Goal: Task Accomplishment & Management: Complete application form

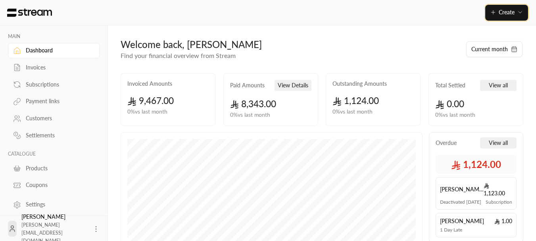
click at [514, 12] on span "Create" at bounding box center [506, 12] width 16 height 7
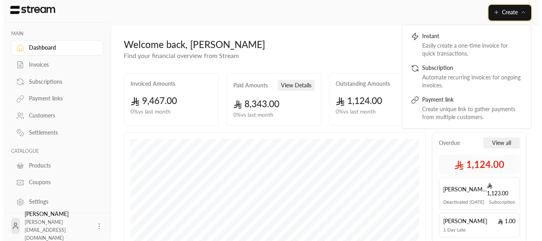
scroll to position [4, 0]
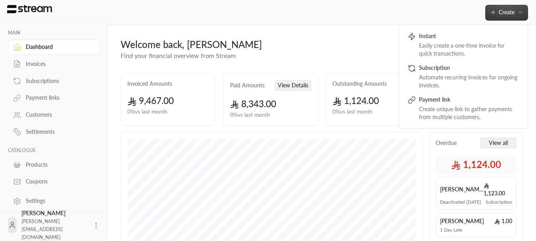
click at [46, 64] on div "Invoices" at bounding box center [58, 64] width 64 height 8
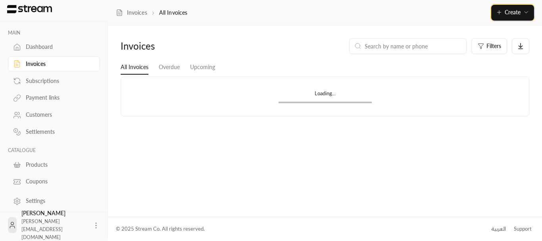
click at [513, 12] on span "Create" at bounding box center [512, 12] width 16 height 7
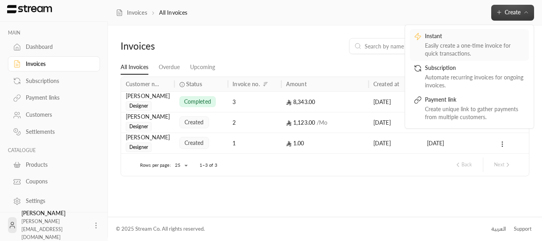
click at [429, 35] on div "Instant" at bounding box center [475, 37] width 100 height 10
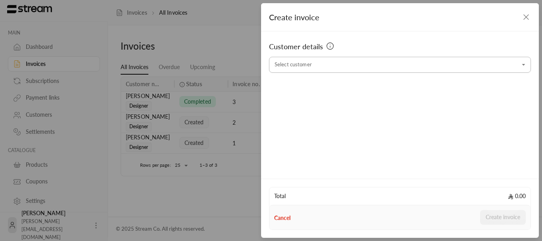
click at [426, 64] on input "Select customer" at bounding box center [400, 65] width 262 height 14
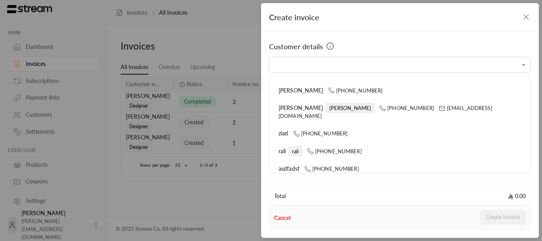
scroll to position [159, 0]
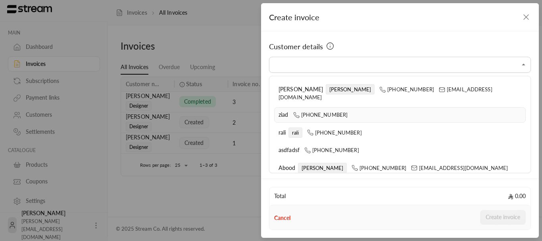
click at [309, 111] on span "[PHONE_NUMBER]" at bounding box center [320, 114] width 55 height 6
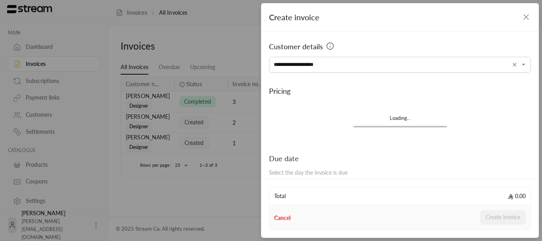
type input "**********"
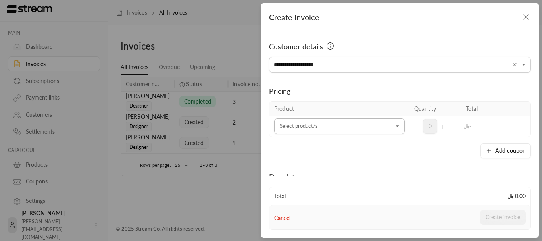
click at [304, 124] on input "Select customer" at bounding box center [339, 126] width 130 height 14
type input "*"
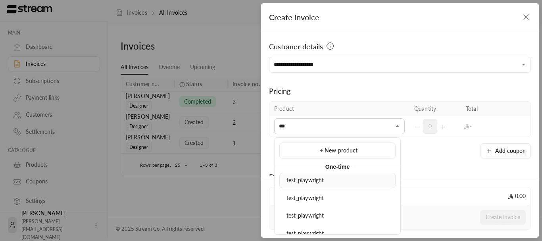
click at [311, 178] on span "test_playwright" at bounding box center [305, 179] width 38 height 7
type input "***"
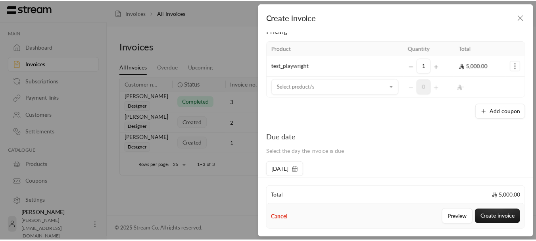
scroll to position [79, 0]
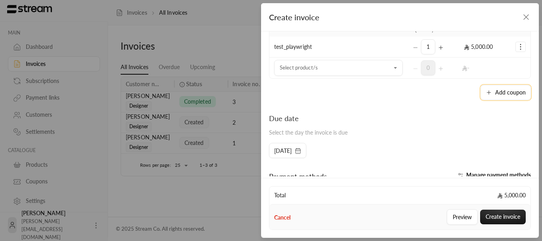
click at [511, 93] on button "Add coupon" at bounding box center [505, 92] width 50 height 15
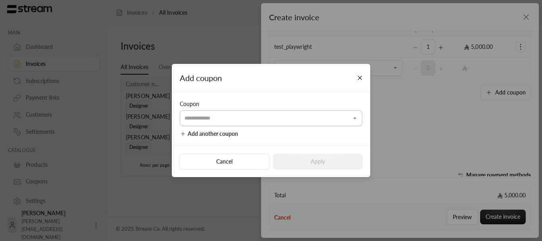
click at [268, 116] on input "Select customer" at bounding box center [271, 118] width 182 height 14
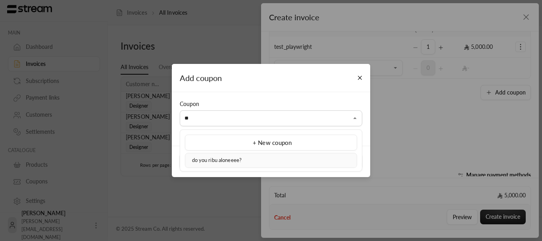
click at [204, 163] on div "do you ribu aloneeee?" at bounding box center [270, 160] width 163 height 8
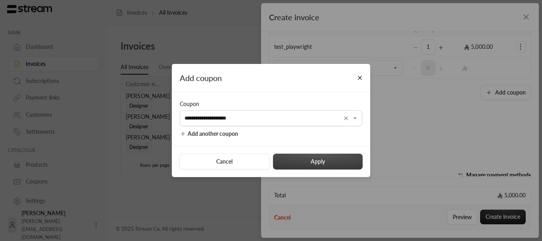
type input "**********"
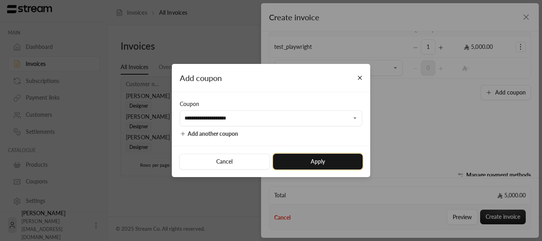
click at [298, 154] on button "Apply" at bounding box center [318, 161] width 90 height 16
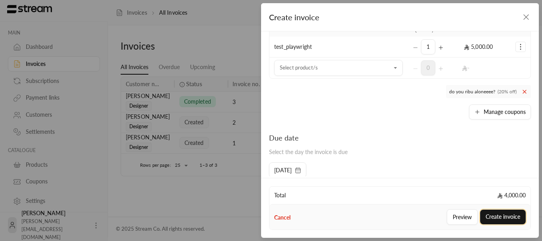
click at [505, 210] on button "Create invoice" at bounding box center [503, 216] width 46 height 15
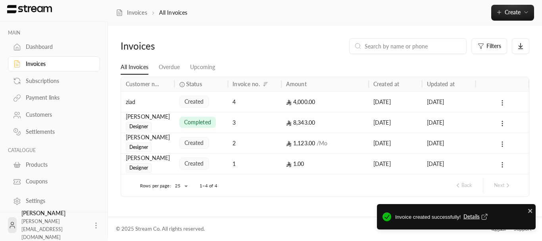
click at [473, 218] on span "Details" at bounding box center [476, 217] width 26 height 8
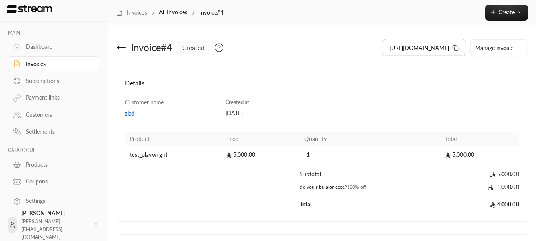
click at [459, 47] on button "[URL][DOMAIN_NAME]" at bounding box center [424, 48] width 82 height 16
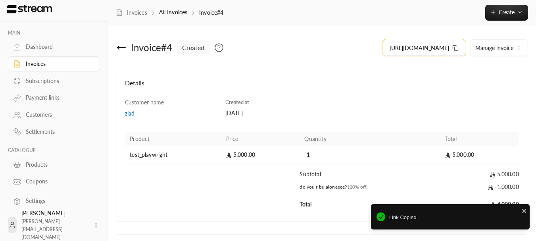
click at [451, 46] on button "[URL][DOMAIN_NAME]" at bounding box center [424, 48] width 82 height 16
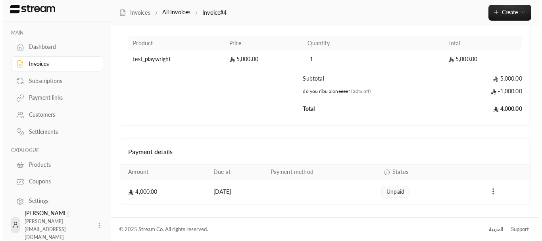
scroll to position [96, 0]
click at [92, 223] on icon at bounding box center [96, 225] width 8 height 8
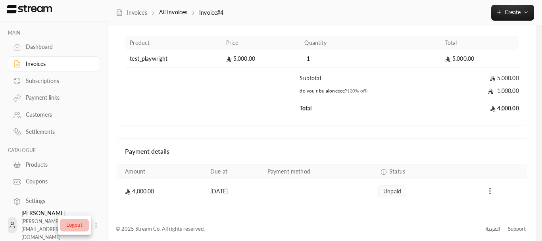
click at [81, 223] on li "Logout" at bounding box center [74, 225] width 29 height 13
